Goal: Task Accomplishment & Management: Complete application form

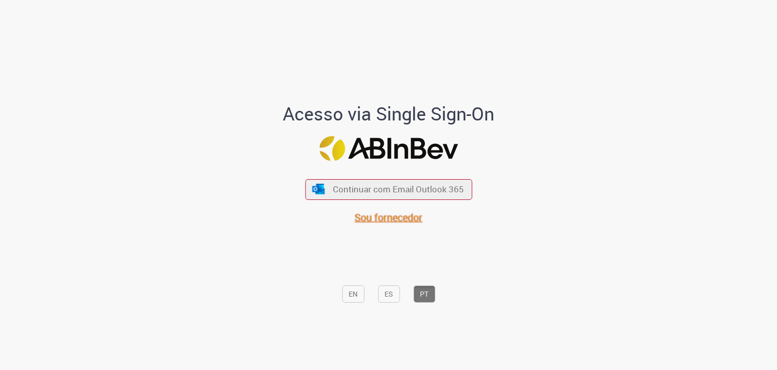
click at [379, 217] on span "Sou fornecedor" at bounding box center [389, 217] width 68 height 14
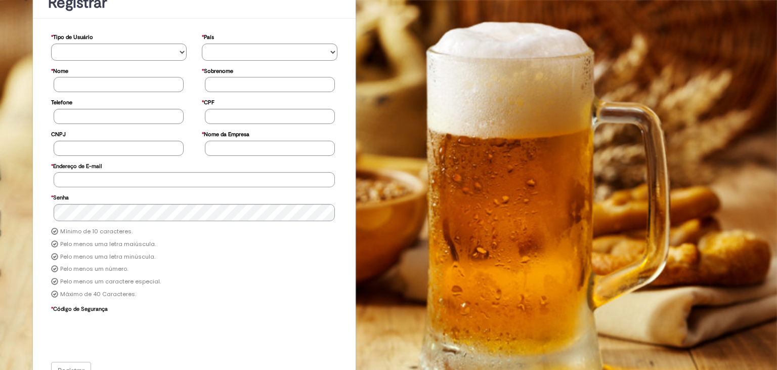
scroll to position [95, 0]
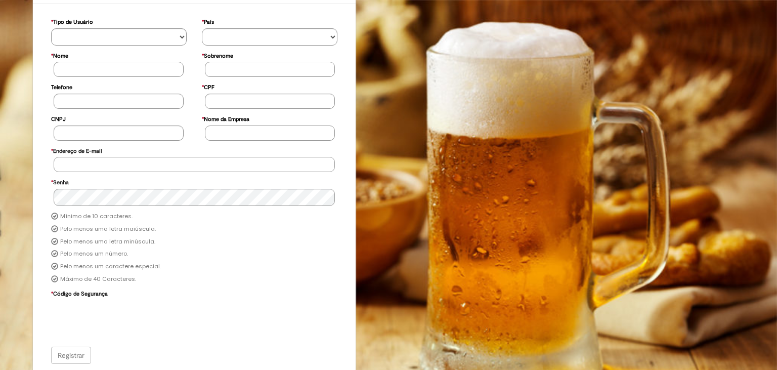
click at [67, 163] on input "* Endereço de E-mail" at bounding box center [194, 164] width 281 height 15
type input "*"
type input "**********"
click at [215, 241] on div "Mínimo de 10 caracteres. Pelo menos uma letra maiúscula. Pelo menos uma letra m…" at bounding box center [194, 247] width 302 height 75
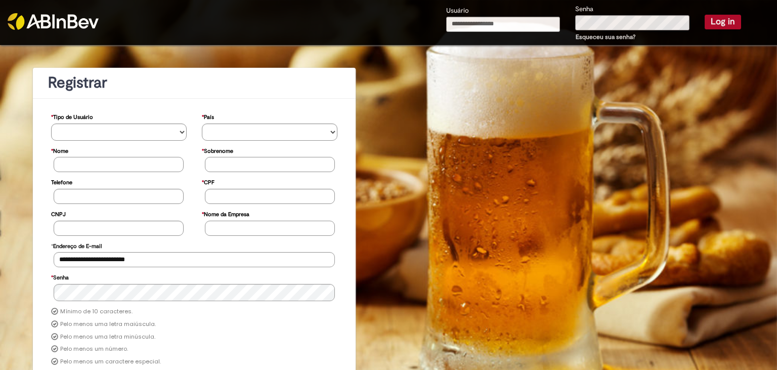
click at [612, 34] on link "Esqueceu sua senha?" at bounding box center [606, 37] width 60 height 8
